Goal: Information Seeking & Learning: Understand process/instructions

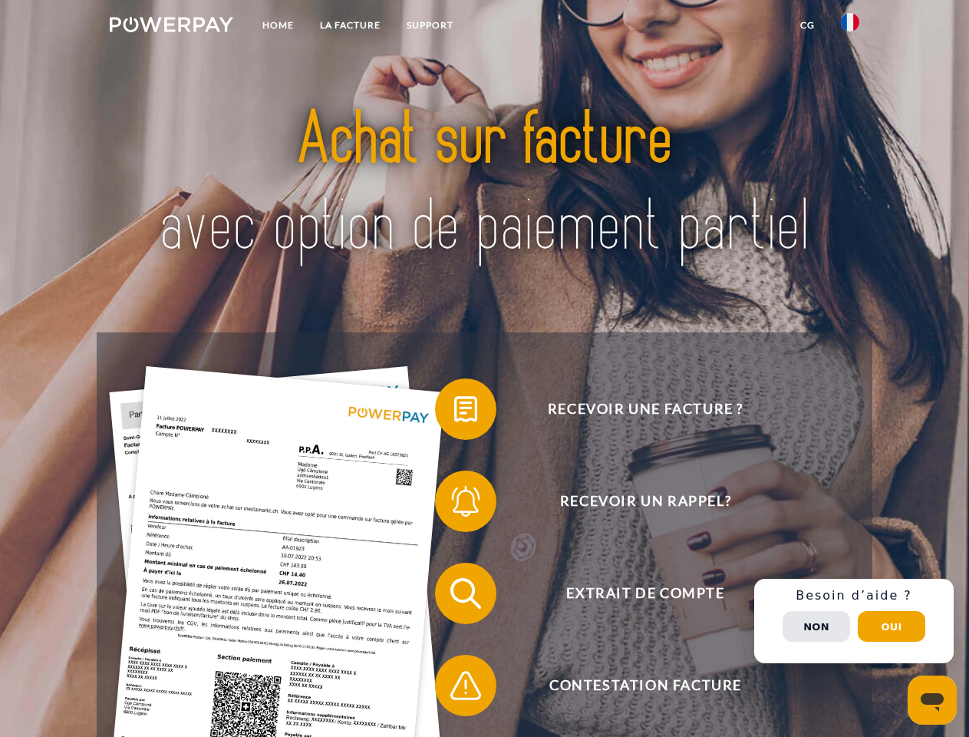
click at [171, 27] on img at bounding box center [172, 24] width 124 height 15
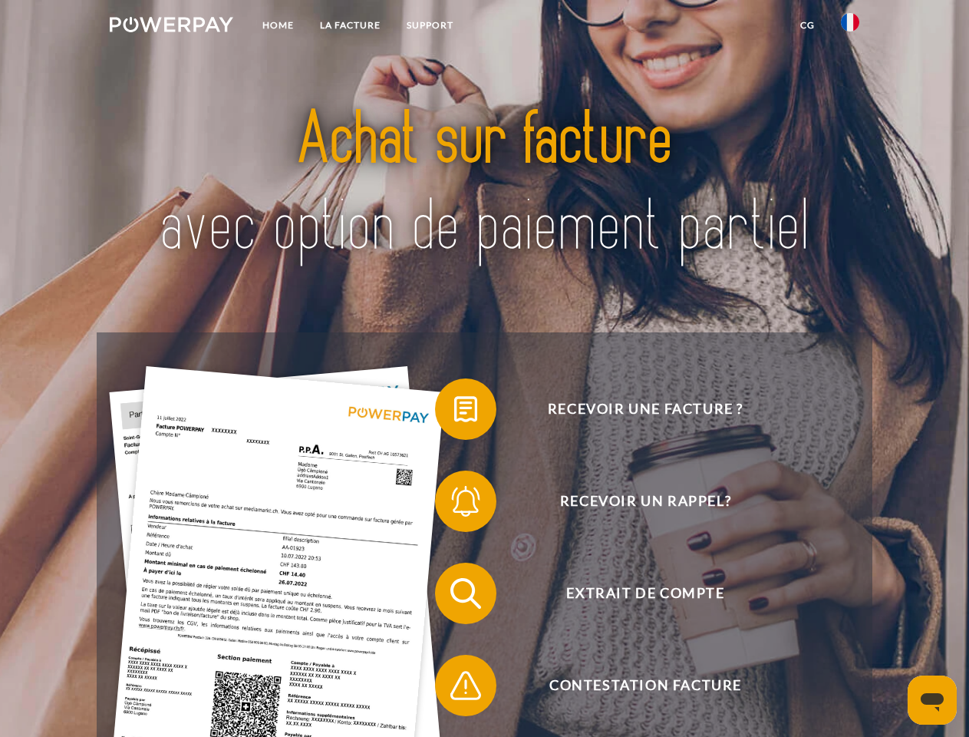
click at [851, 27] on img at bounding box center [850, 22] width 18 height 18
click at [808, 25] on link "CG" at bounding box center [808, 26] width 41 height 28
click at [454, 412] on span at bounding box center [443, 409] width 77 height 77
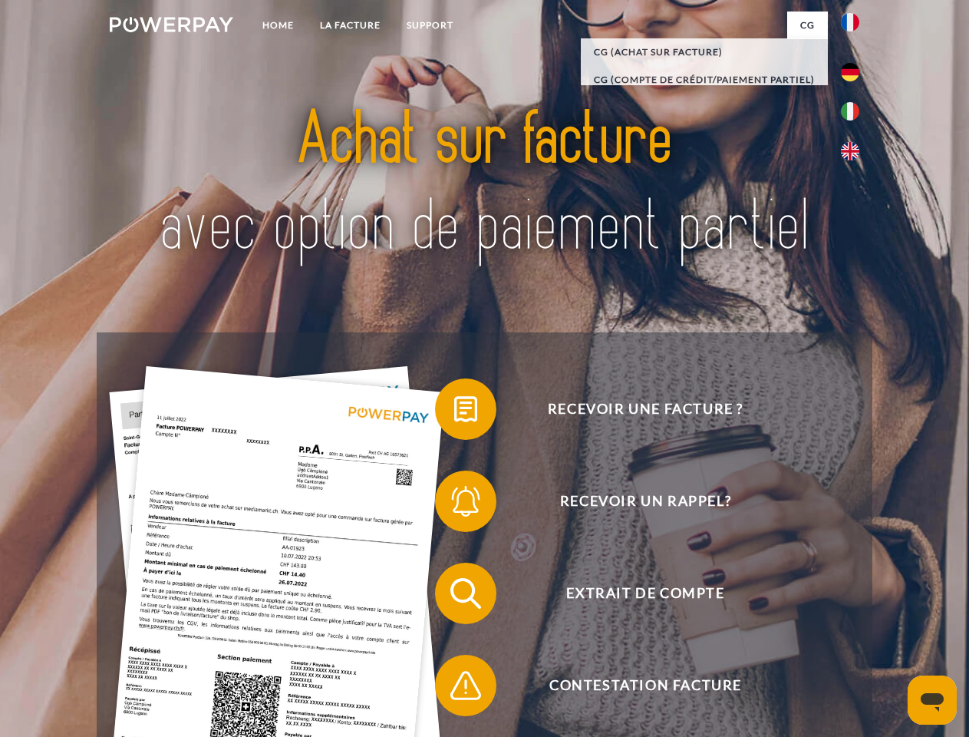
click at [454, 504] on div "Recevoir une facture ? Recevoir un rappel? Extrait de compte retour" at bounding box center [484, 639] width 775 height 614
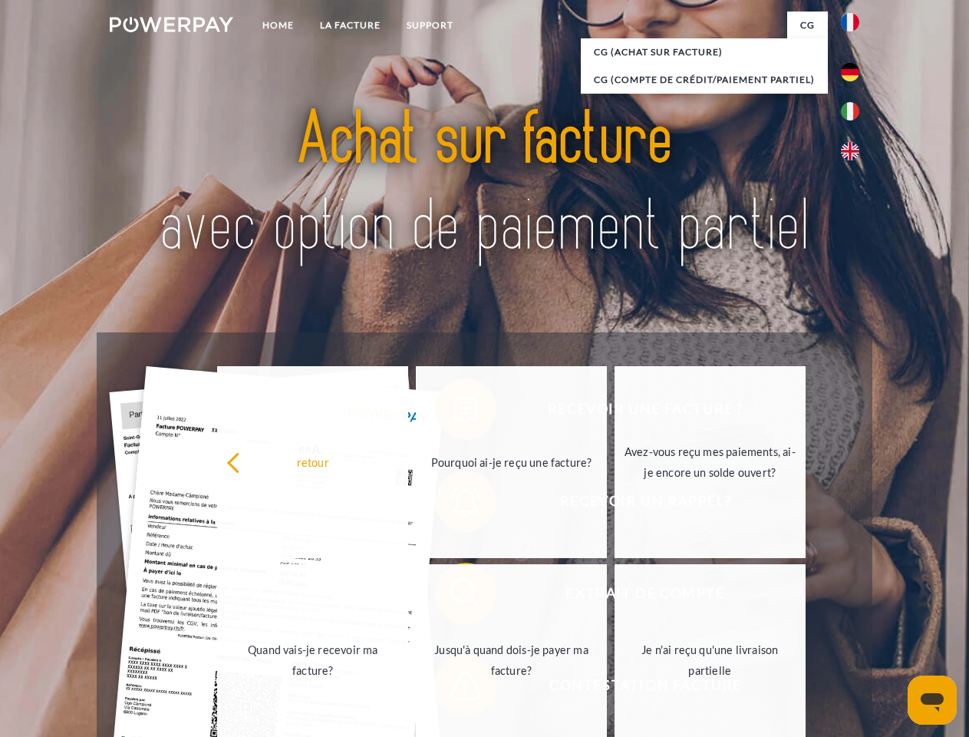
click at [454, 596] on link "Jusqu'à quand dois-je payer ma facture?" at bounding box center [511, 660] width 191 height 192
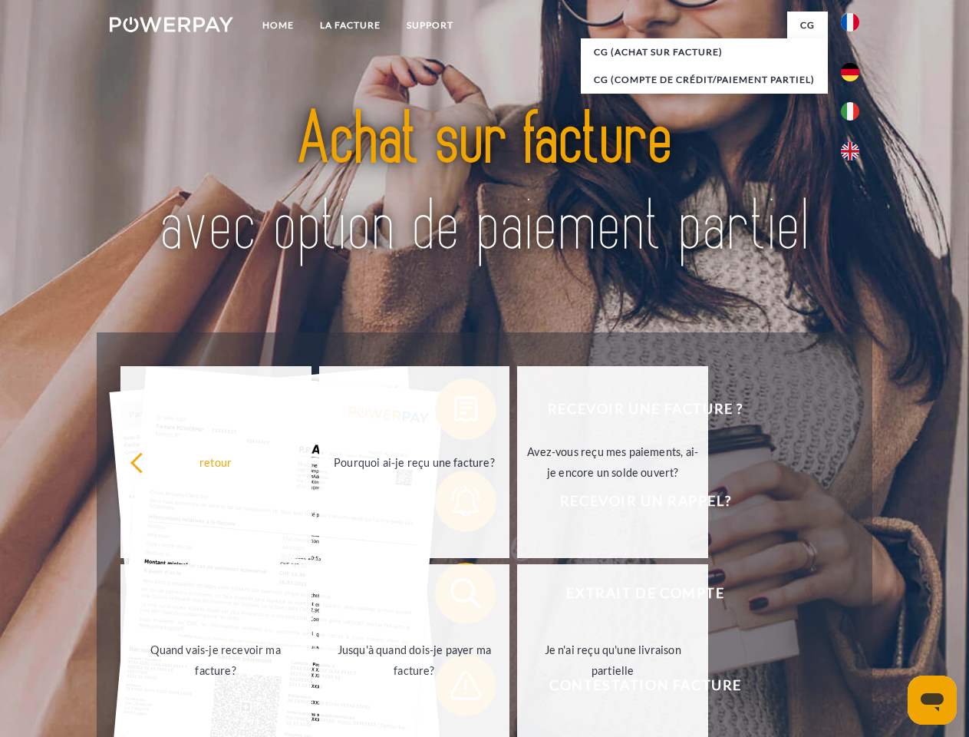
click at [517, 689] on link "Je n'ai reçu qu'une livraison partielle" at bounding box center [612, 660] width 191 height 192
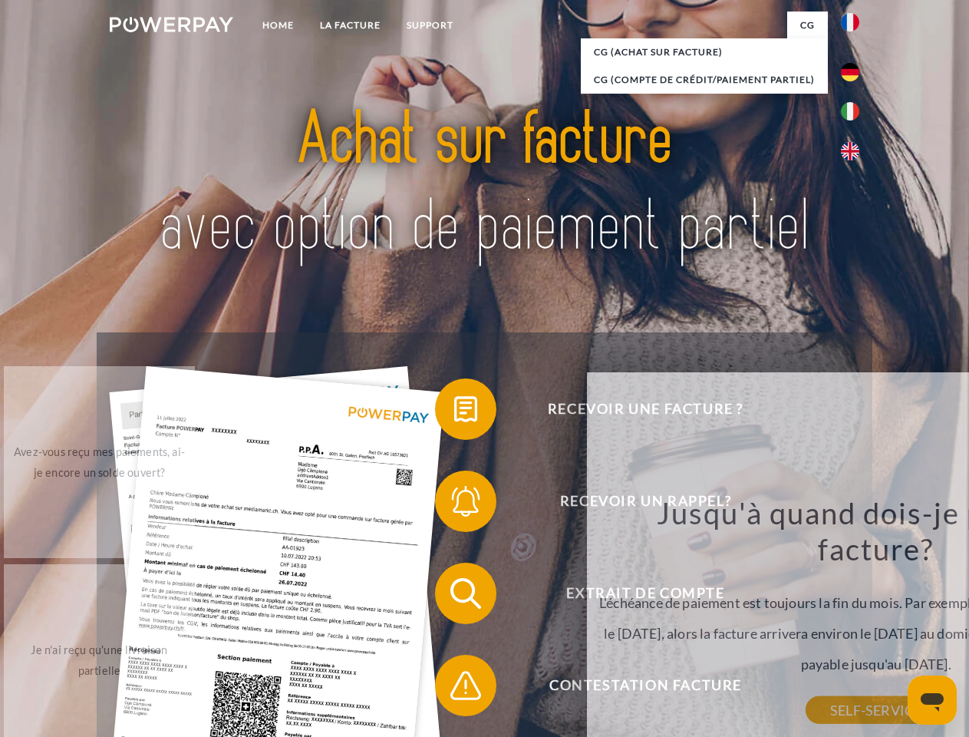
click at [854, 621] on div "Recevoir une facture ? Recevoir un rappel? Extrait de compte retour" at bounding box center [484, 639] width 775 height 614
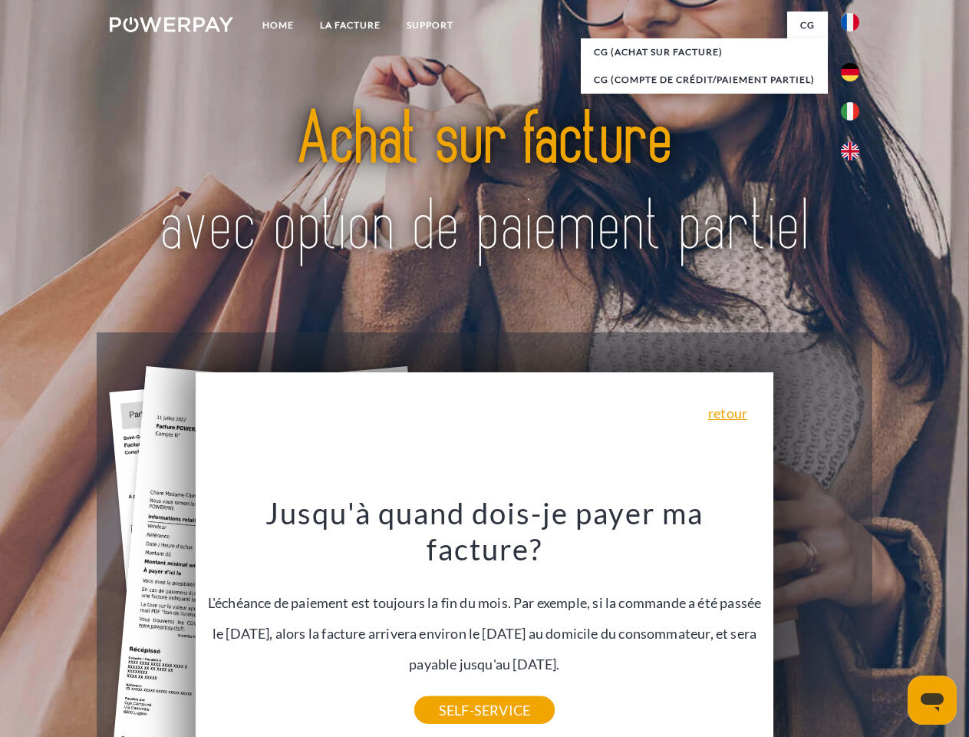
click at [817, 624] on span "Extrait de compte" at bounding box center [645, 593] width 376 height 61
click at [892, 626] on header "Home LA FACTURE Support" at bounding box center [484, 530] width 969 height 1060
